Goal: Navigation & Orientation: Find specific page/section

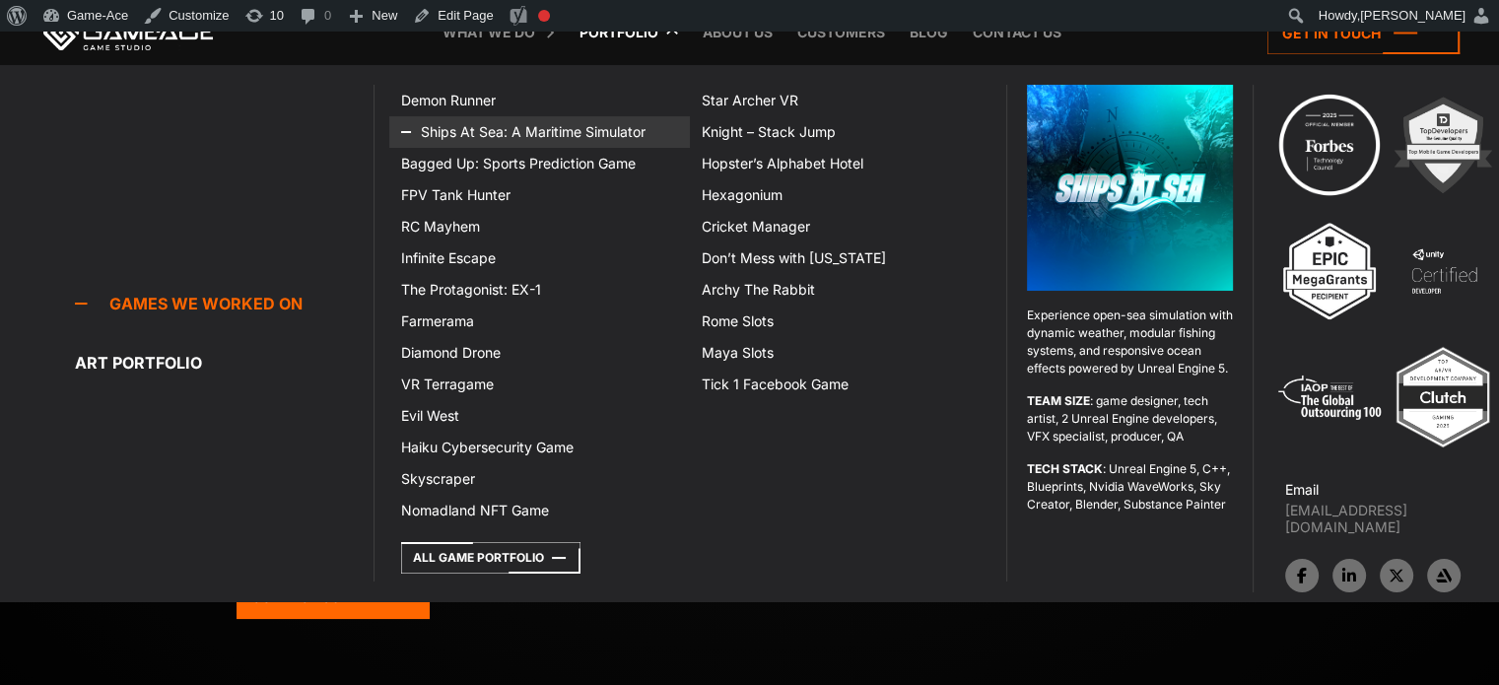
click at [528, 133] on link "Ships At Sea: A Maritime Simulator" at bounding box center [539, 132] width 301 height 32
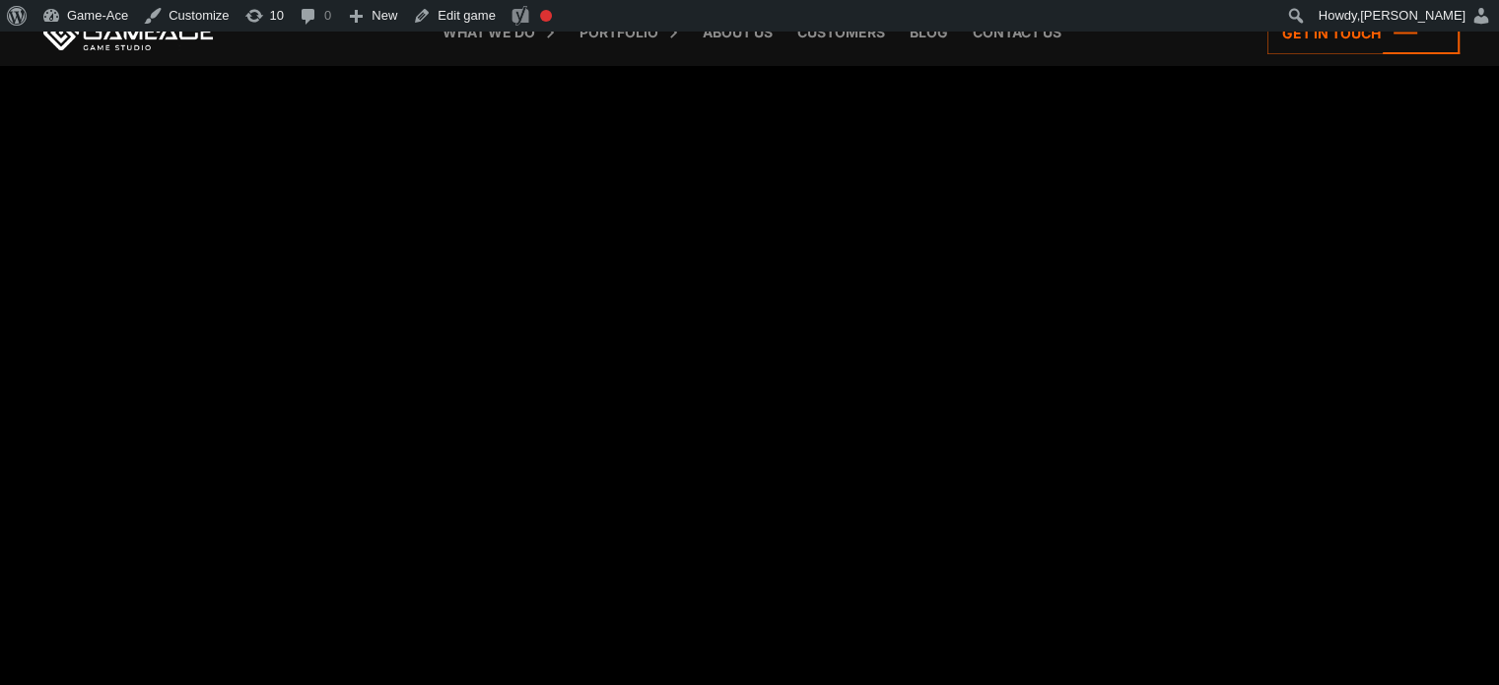
scroll to position [4224, 0]
